Goal: Navigation & Orientation: Find specific page/section

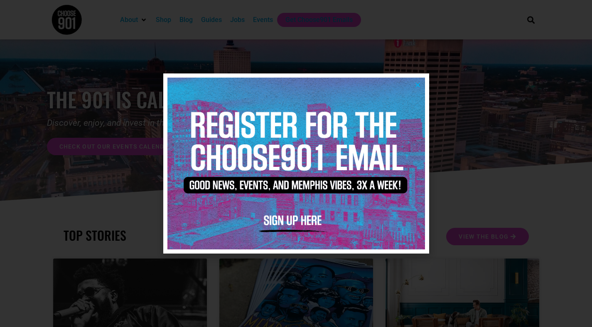
click at [419, 82] on icon "Close" at bounding box center [417, 85] width 6 height 6
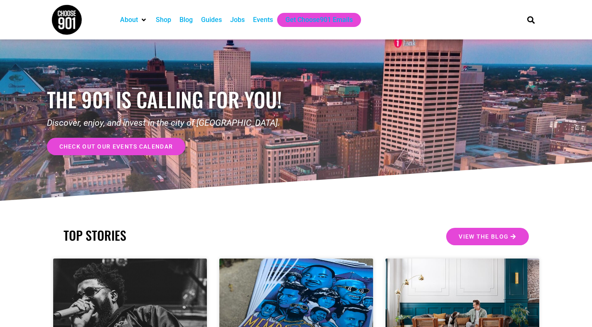
click at [265, 21] on div "Events" at bounding box center [263, 20] width 20 height 10
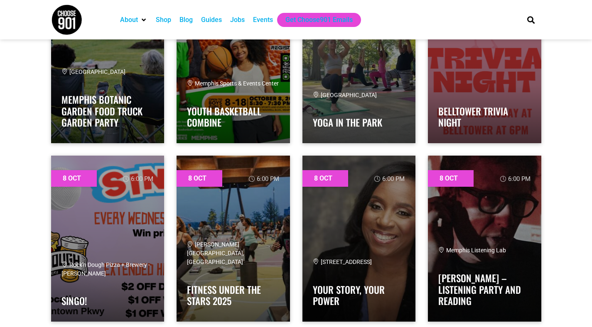
scroll to position [2142, 0]
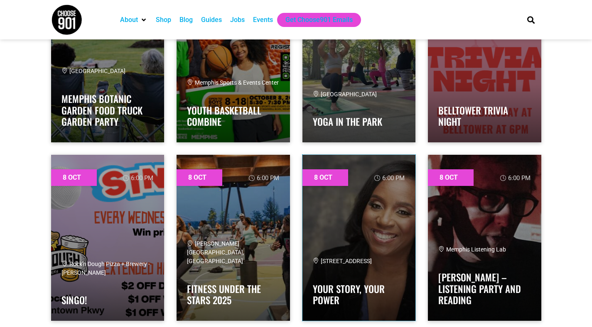
click at [332, 206] on link at bounding box center [358, 238] width 113 height 166
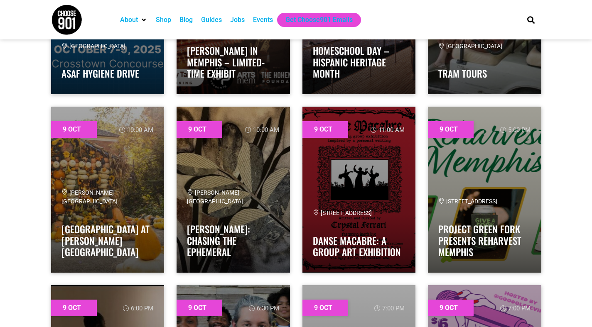
scroll to position [3084, 0]
